Goal: Task Accomplishment & Management: Manage account settings

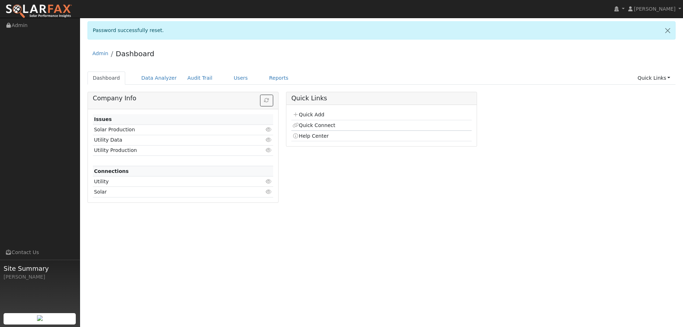
click at [232, 62] on div "Admin Dashboard" at bounding box center [382, 55] width 589 height 22
click at [228, 79] on link "Users" at bounding box center [240, 78] width 25 height 13
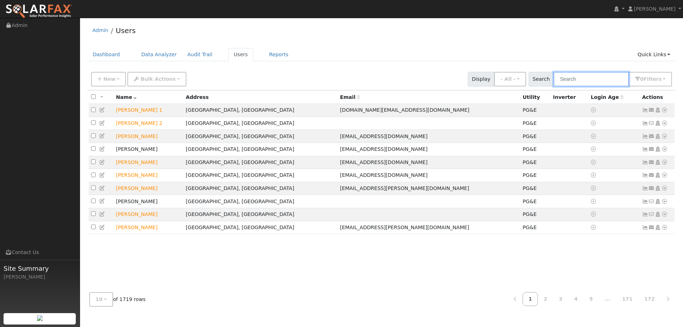
click at [585, 78] on input "text" at bounding box center [591, 79] width 75 height 15
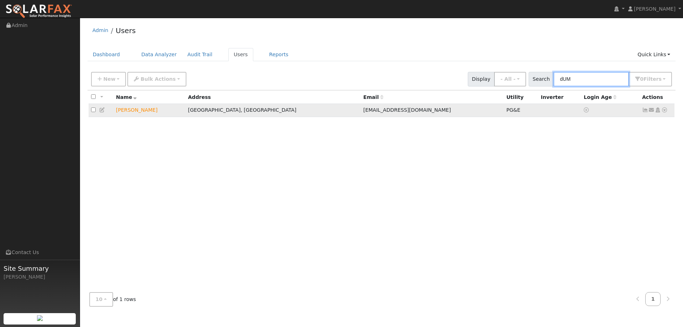
type input "dUM"
click at [665, 110] on icon at bounding box center [664, 109] width 6 height 5
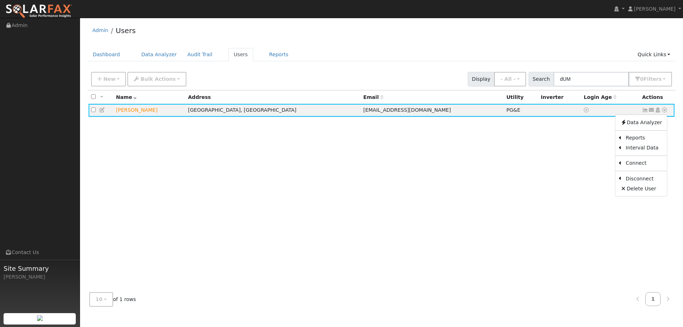
click at [0, 0] on link "Account Timeline" at bounding box center [0, 0] width 0 height 0
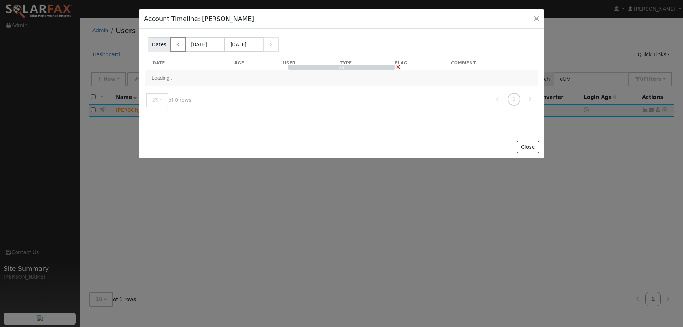
click at [172, 43] on link "<" at bounding box center [178, 44] width 16 height 15
type input "[DATE]"
click at [265, 48] on link ">" at bounding box center [271, 44] width 16 height 15
type input "[DATE]"
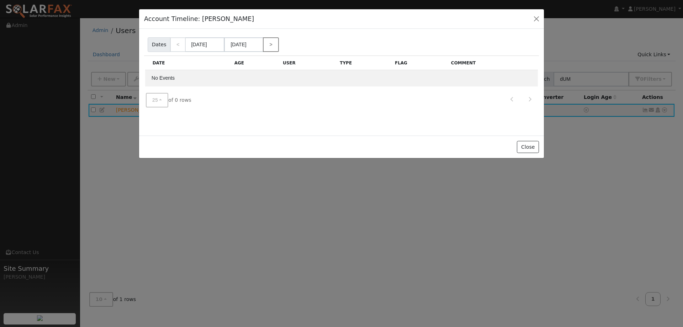
type input "[DATE]"
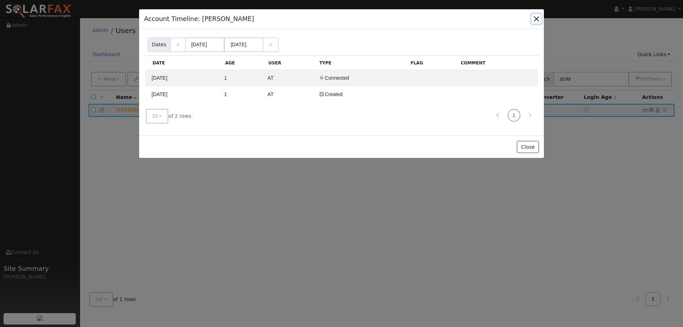
click at [538, 17] on button "button" at bounding box center [537, 19] width 10 height 10
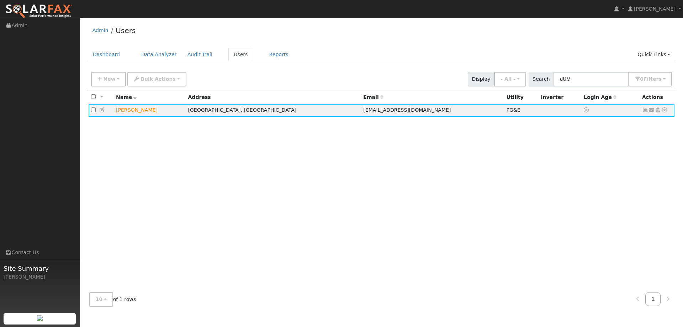
click at [53, 10] on img at bounding box center [38, 11] width 67 height 15
